Goal: Transaction & Acquisition: Purchase product/service

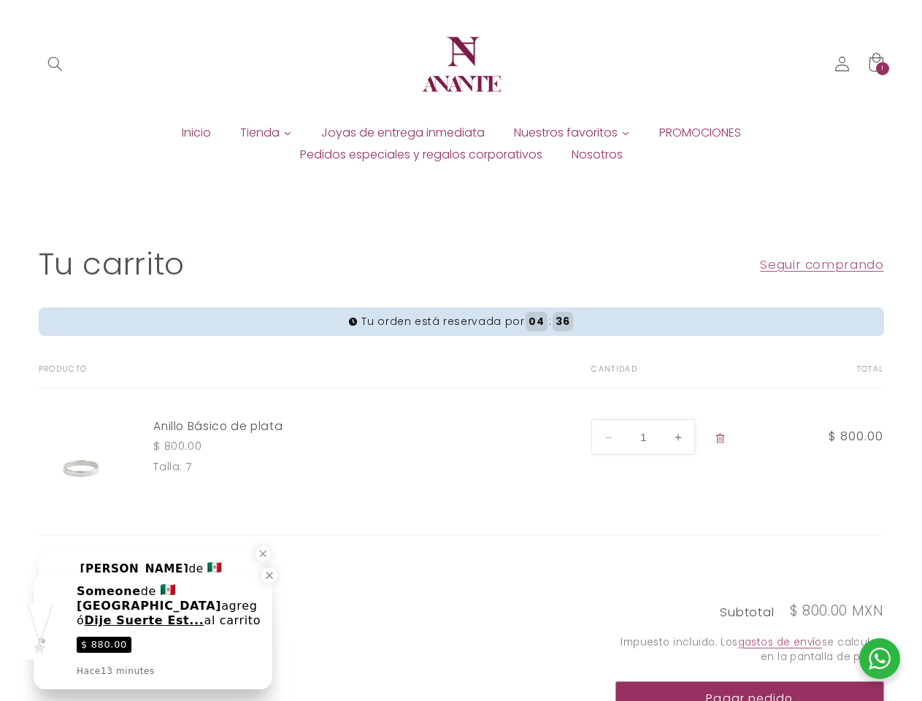
click at [461, 351] on form "Tu orden está reservada por 04 : 36 Tu carrito Producto Total Cantidad Total An…" at bounding box center [462, 421] width 846 height 228
click at [461, 351] on form "Tu orden está reservada por 04 : 35 Tu carrito Producto Total Cantidad Total An…" at bounding box center [462, 421] width 846 height 228
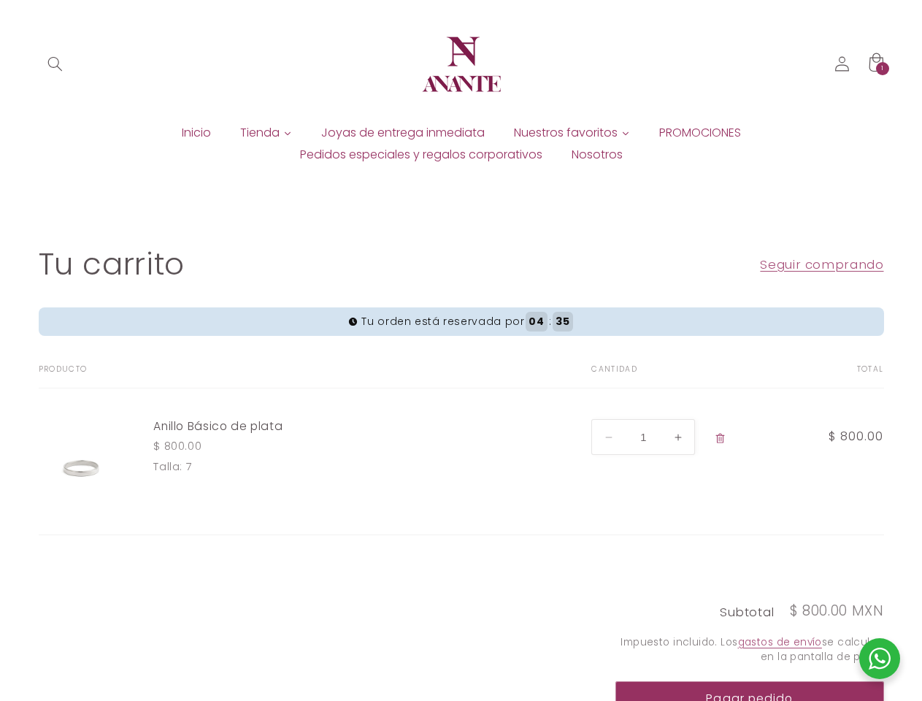
click at [56, 64] on icon "Búsqueda" at bounding box center [54, 63] width 15 height 15
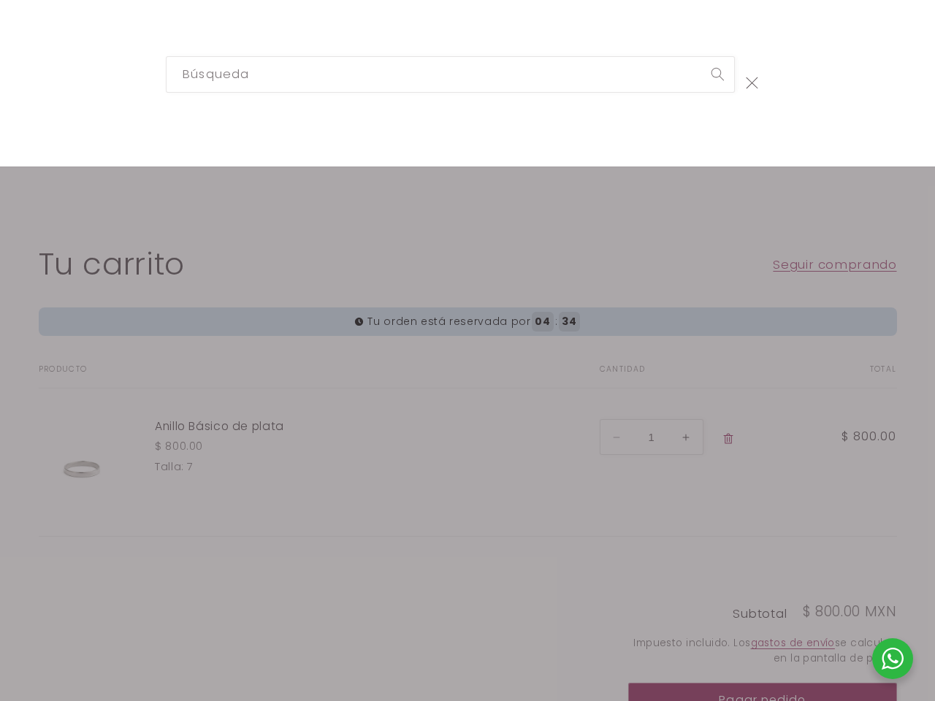
click at [56, 81] on div "Búsqueda" at bounding box center [467, 83] width 935 height 167
click at [287, 133] on div "Búsqueda" at bounding box center [467, 83] width 935 height 167
click at [625, 133] on div "Búsqueda" at bounding box center [467, 83] width 935 height 167
click at [0, 83] on div "Búsqueda" at bounding box center [0, 83] width 0 height 0
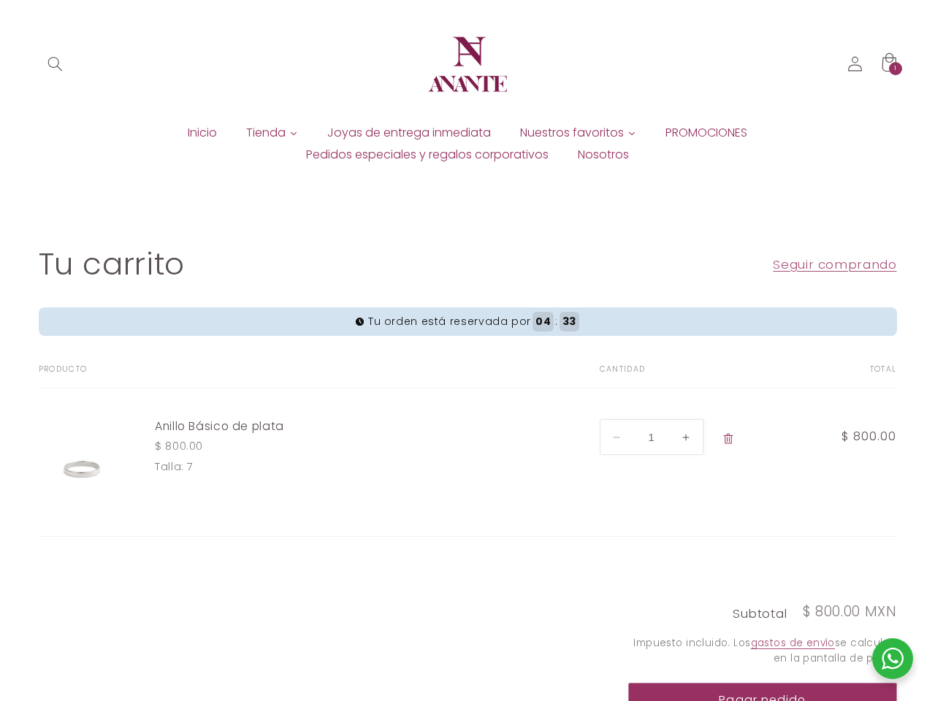
click at [678, 437] on button "Aumentar cantidad para Anillo Básico [PERSON_NAME]" at bounding box center [686, 437] width 33 height 36
type input "2"
click at [750, 691] on button "Pagar pedido" at bounding box center [762, 701] width 269 height 36
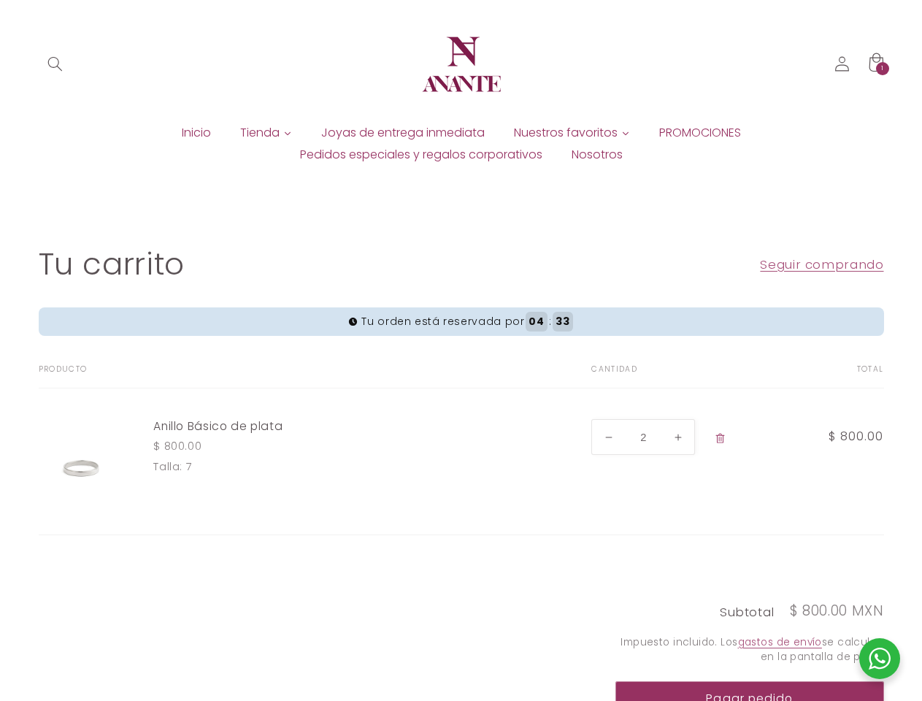
click at [880, 659] on div at bounding box center [880, 658] width 41 height 41
